Goal: Transaction & Acquisition: Purchase product/service

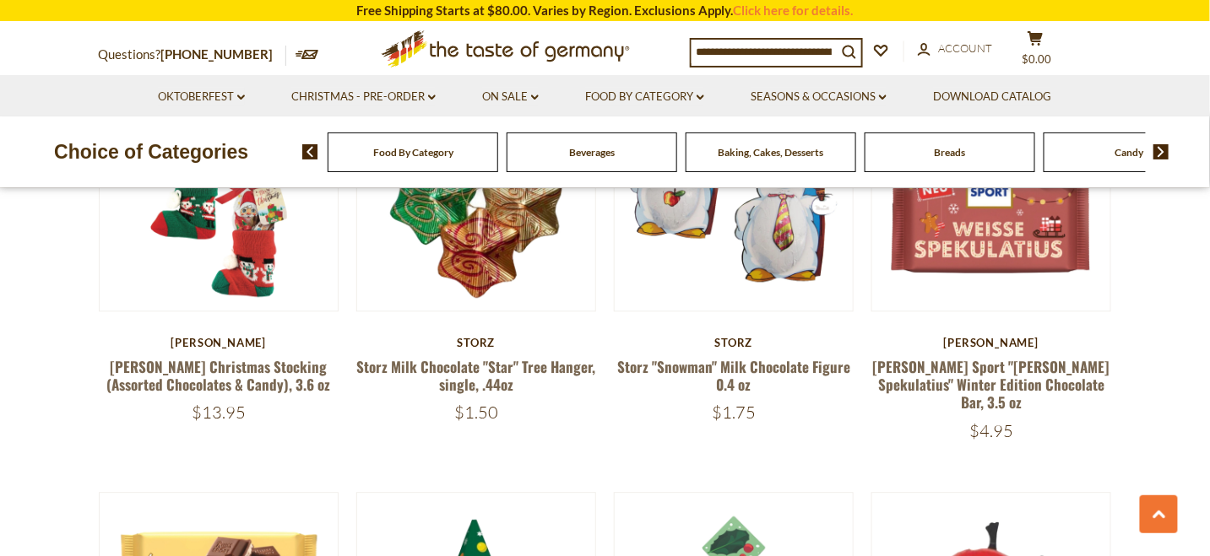
scroll to position [1008, 0]
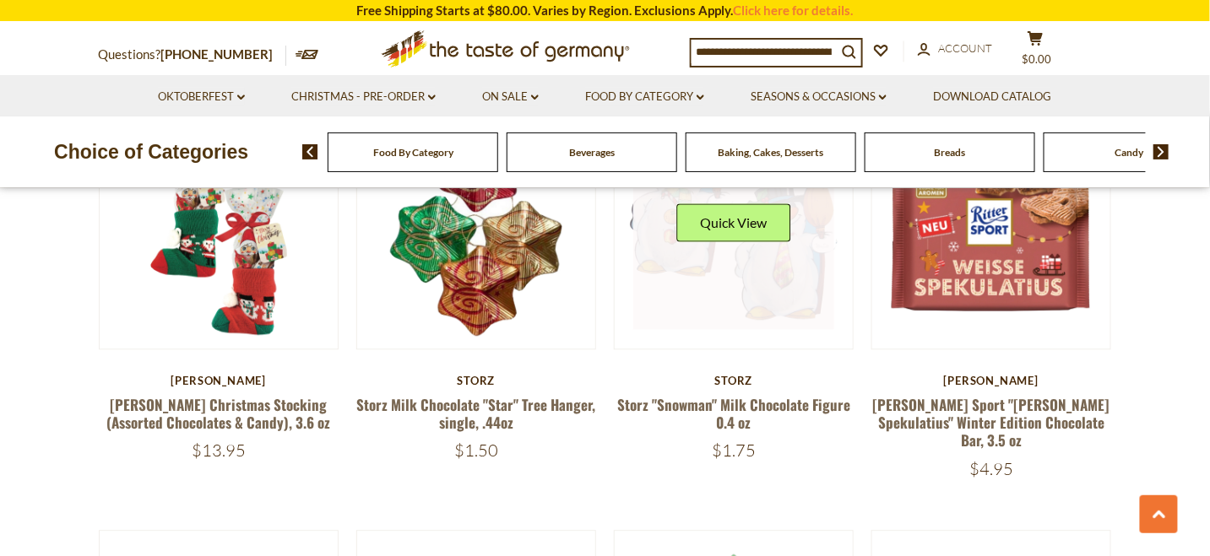
click at [810, 330] on link at bounding box center [733, 229] width 201 height 201
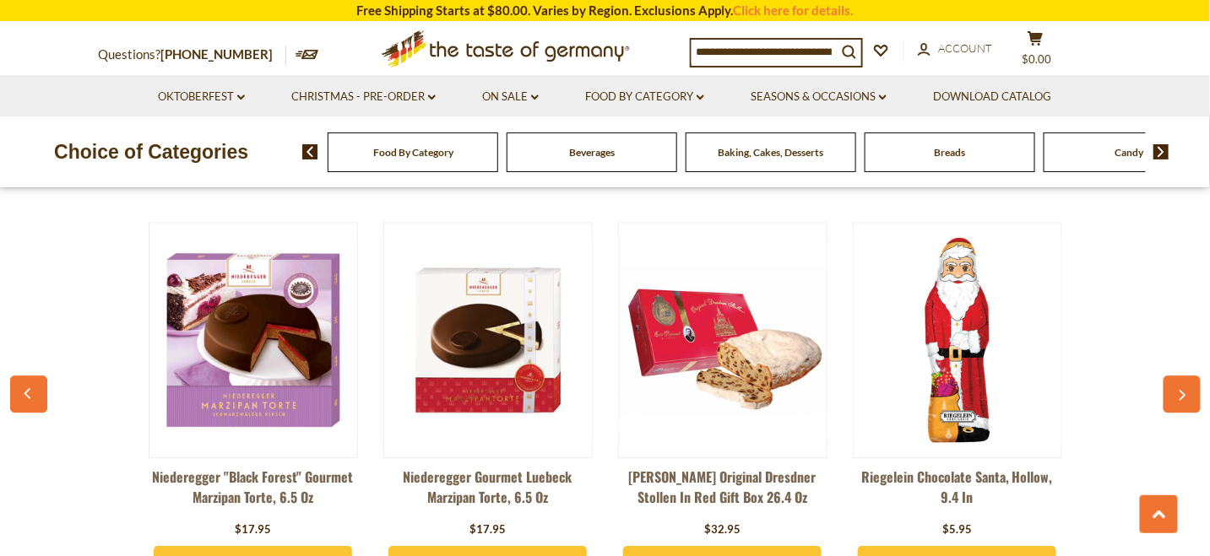
scroll to position [1352, 0]
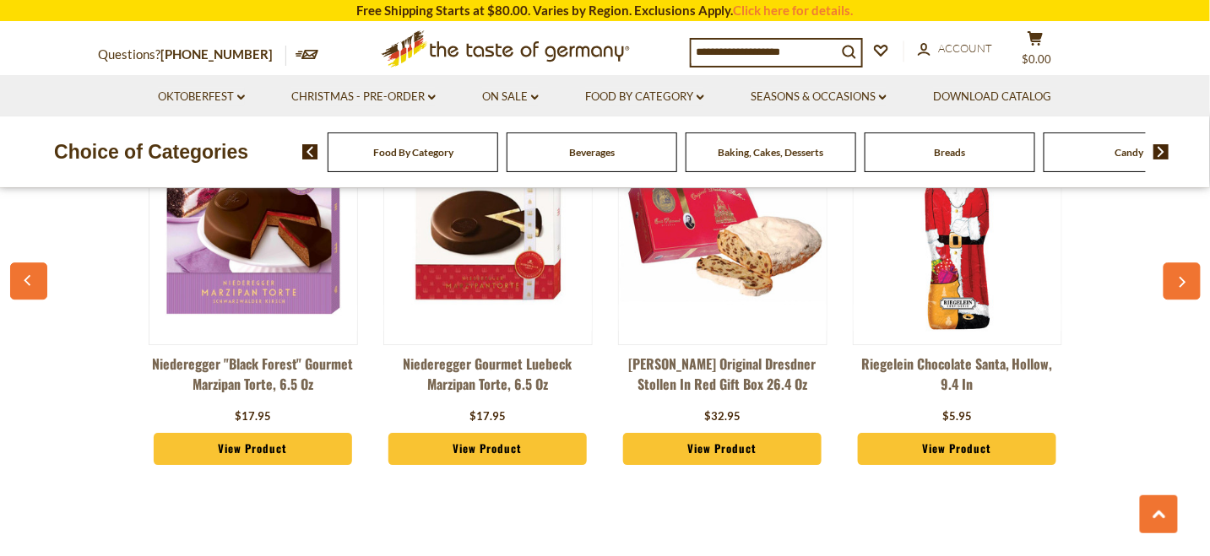
click at [1172, 300] on button "button" at bounding box center [1181, 281] width 37 height 37
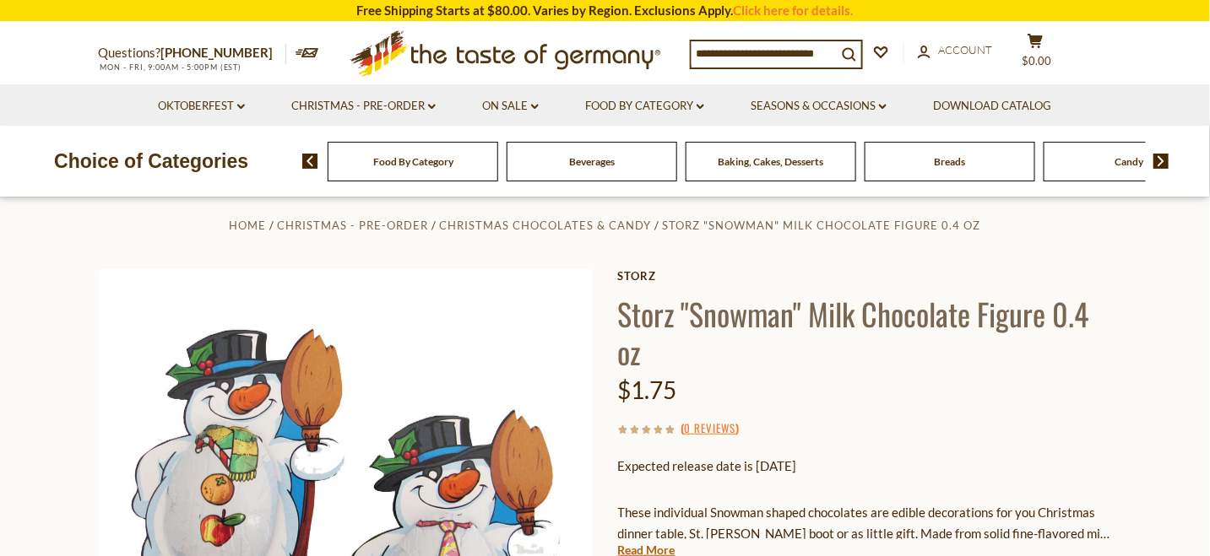
scroll to position [0, 0]
